Goal: Find specific page/section: Find specific page/section

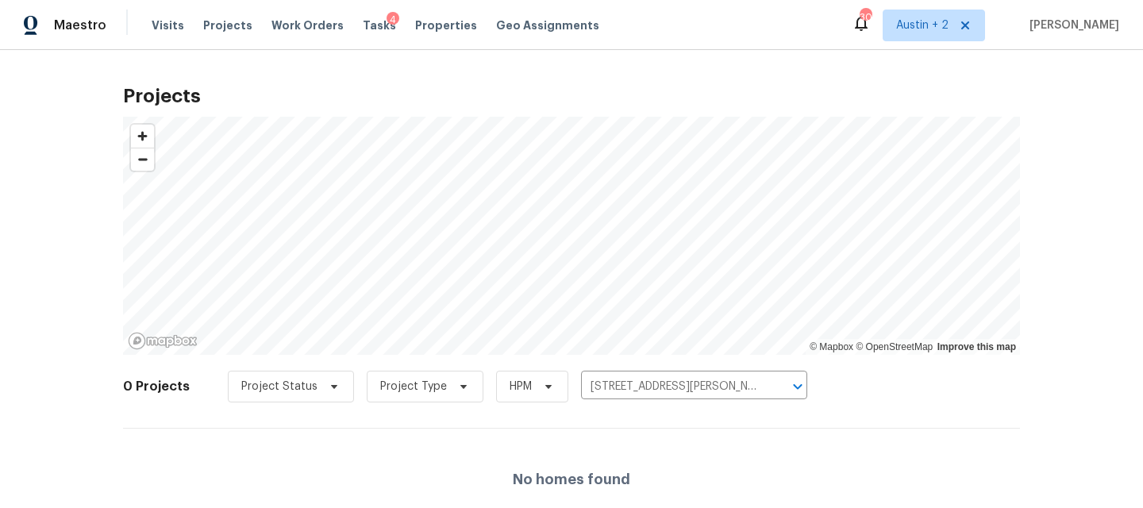
click at [430, 23] on span "Properties" at bounding box center [446, 25] width 62 height 16
